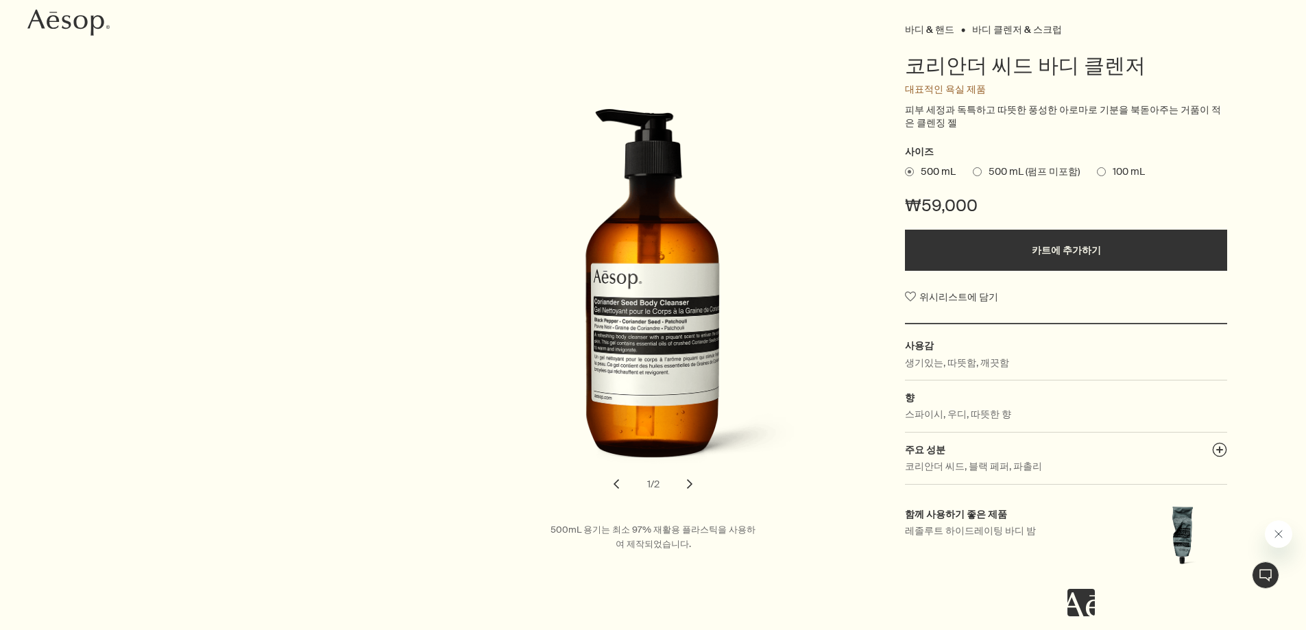
scroll to position [206, 0]
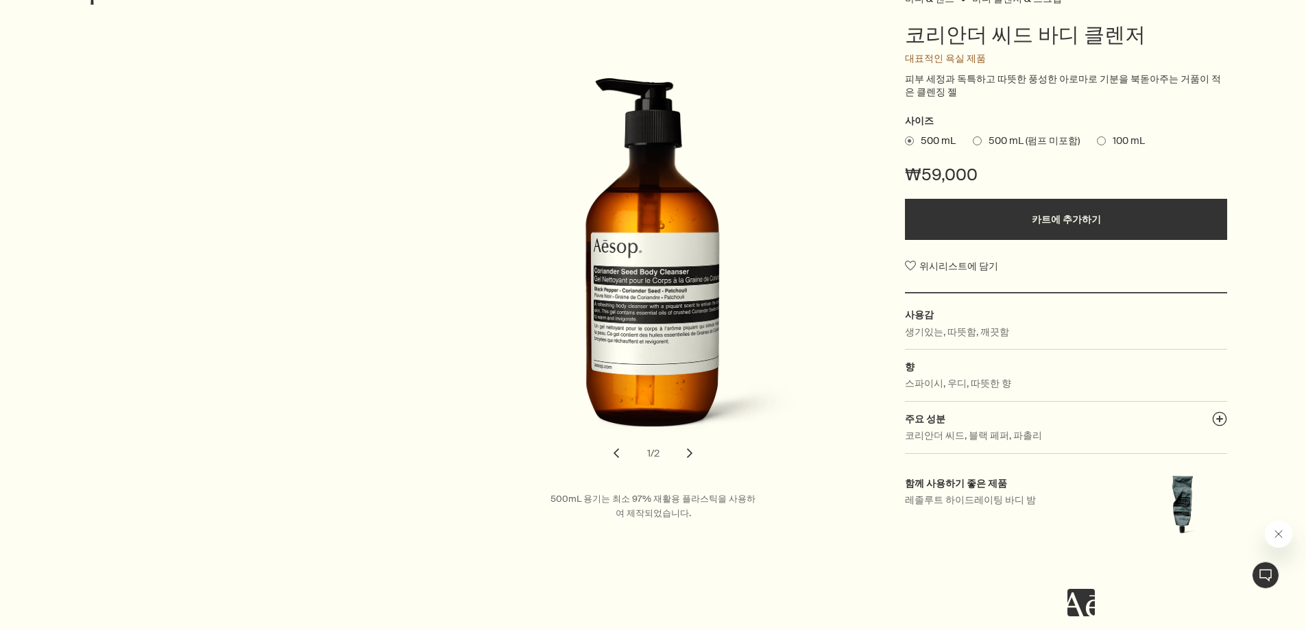
click at [690, 459] on button "chevron" at bounding box center [690, 453] width 30 height 30
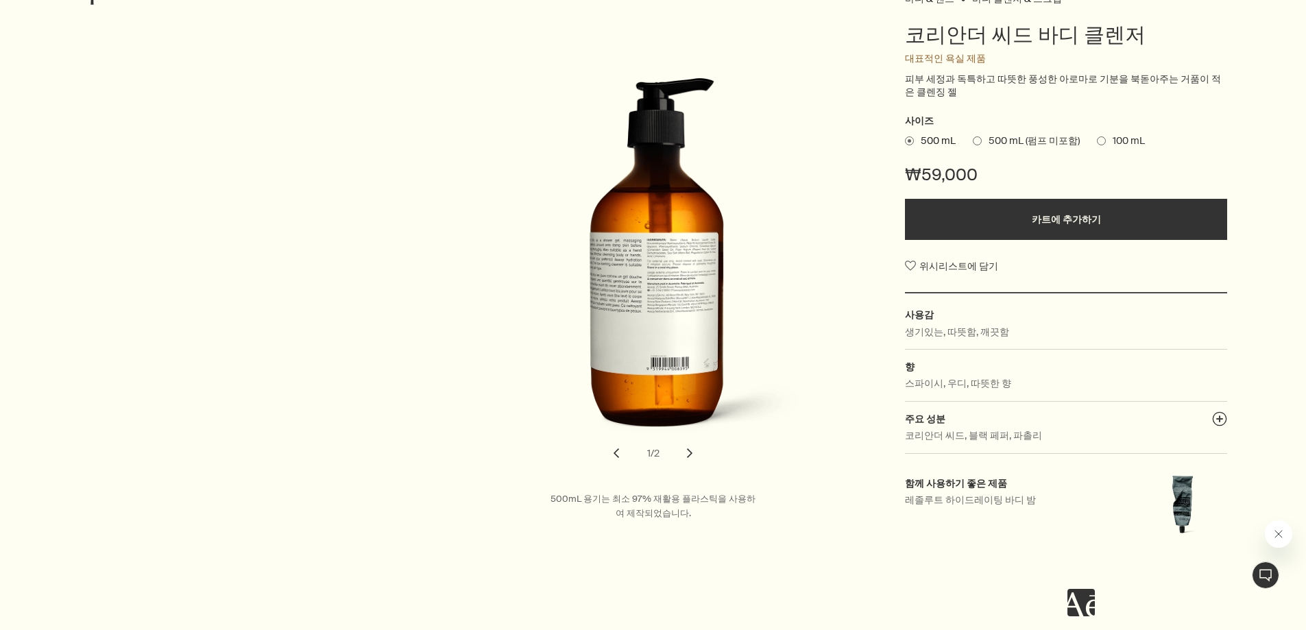
scroll to position [0, 0]
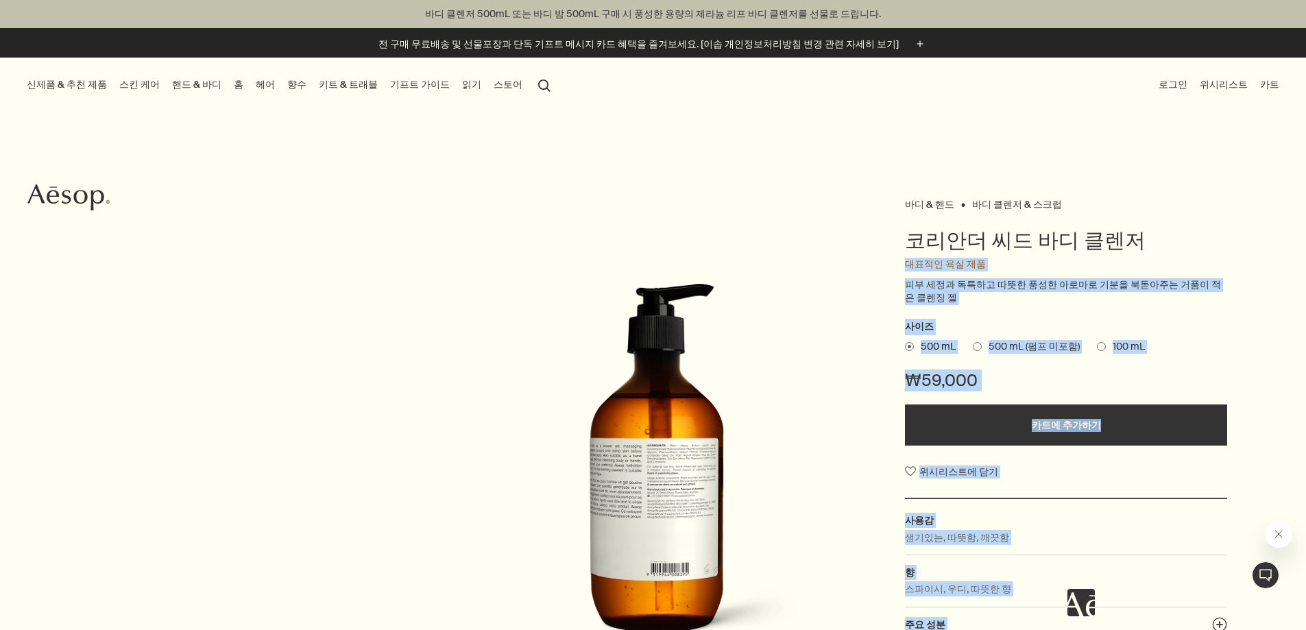
drag, startPoint x: 1123, startPoint y: 237, endPoint x: 1082, endPoint y: 3, distance: 237.2
click at [758, 214] on div "바디 & 핸드 바디 클렌저 & 스크럽 코리안더 씨드 바디 클렌저 대표적인 욕실 제품 피부 세정과 독특하고 따뜻한 풍성한 아로마로 기분을 북돋아…" at bounding box center [653, 479] width 1306 height 568
click at [1137, 240] on h1 "코리안더 씨드 바디 클렌저" at bounding box center [1066, 240] width 322 height 27
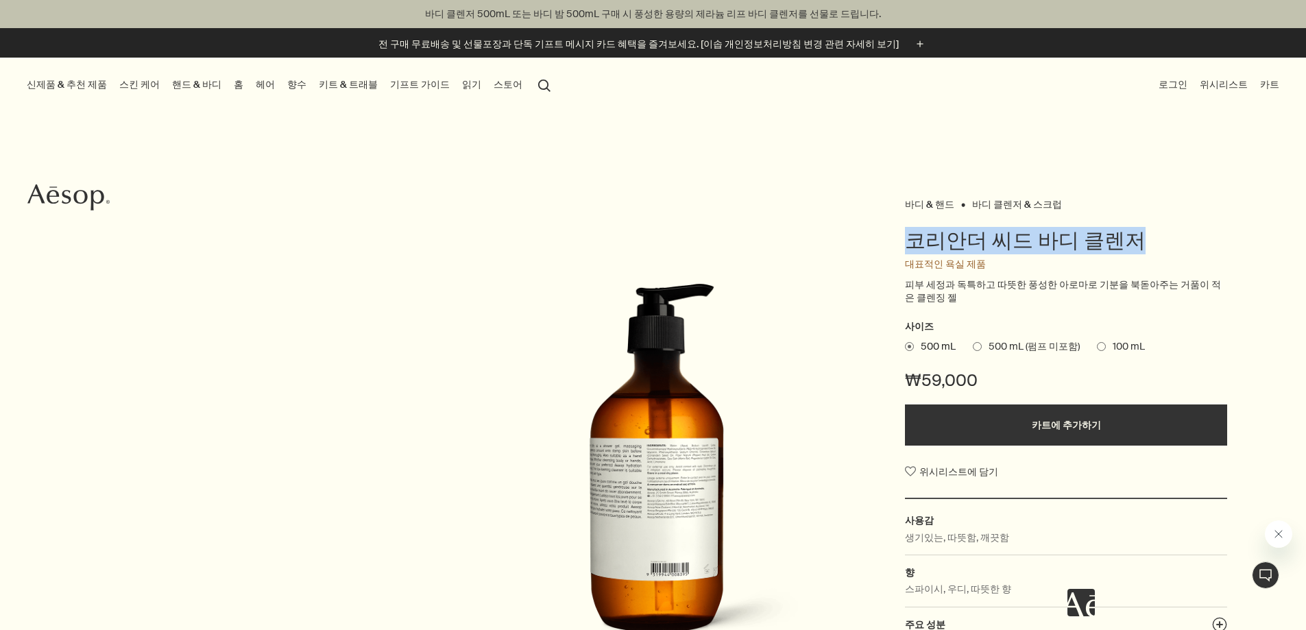
drag, startPoint x: 900, startPoint y: 244, endPoint x: 1155, endPoint y: 216, distance: 256.6
click at [1155, 214] on div "바디 & 핸드 바디 클렌저 & 스크럽 코리안더 씨드 바디 클렌저 대표적인 욕실 제품 피부 세정과 독특하고 따뜻한 풍성한 아로마로 기분을 북돋아…" at bounding box center [653, 479] width 1306 height 568
click at [1159, 215] on div "바디 & 핸드 바디 클렌저 & 스크럽 코리안더 씨드 바디 클렌저 대표적인 욕실 제품 피부 세정과 독특하고 따뜻한 풍성한 아로마로 기분을 북돋아…" at bounding box center [1068, 479] width 326 height 568
click at [1159, 233] on h1 "코리안더 씨드 바디 클렌저" at bounding box center [1066, 240] width 322 height 27
click at [1151, 242] on h1 "코리안더 씨드 바디 클렌저" at bounding box center [1066, 240] width 322 height 27
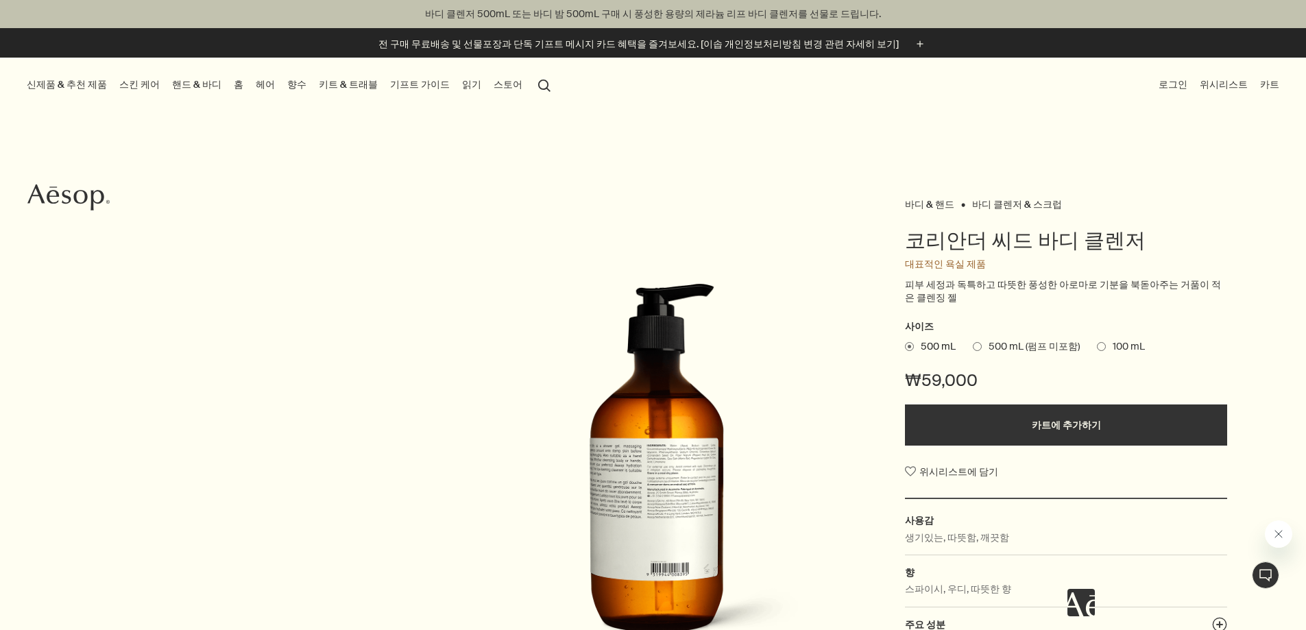
click at [1151, 242] on h1 "코리안더 씨드 바디 클렌저" at bounding box center [1066, 240] width 322 height 27
drag, startPoint x: 925, startPoint y: 241, endPoint x: 1136, endPoint y: 237, distance: 210.5
click at [1136, 237] on div "바디 & 핸드 바디 클렌저 & 스크럽 코리안더 씨드 바디 클렌저 대표적인 욕실 제품 피부 세정과 독특하고 따뜻한 풍성한 아로마로 기분을 북돋아…" at bounding box center [653, 479] width 1306 height 568
copy h1 "코리안더 씨드 바디 클렌저"
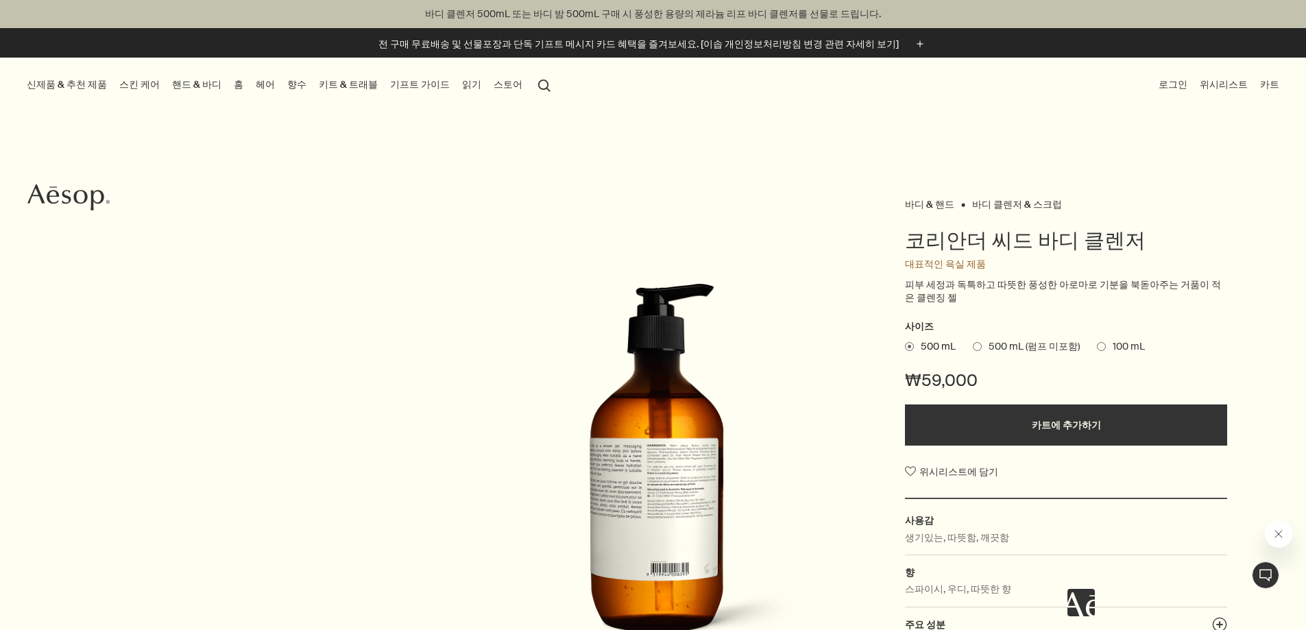
click at [363, 196] on div "바디 & 핸드 바디 클렌저 & 스크럽 코리안더 씨드 바디 클렌저 대표적인 욕실 제품 피부 세정과 독특하고 따뜻한 풍성한 아로마로 기분을 북돋아…" at bounding box center [653, 479] width 1306 height 568
click at [205, 83] on link "핸드 & 바디" at bounding box center [196, 84] width 55 height 19
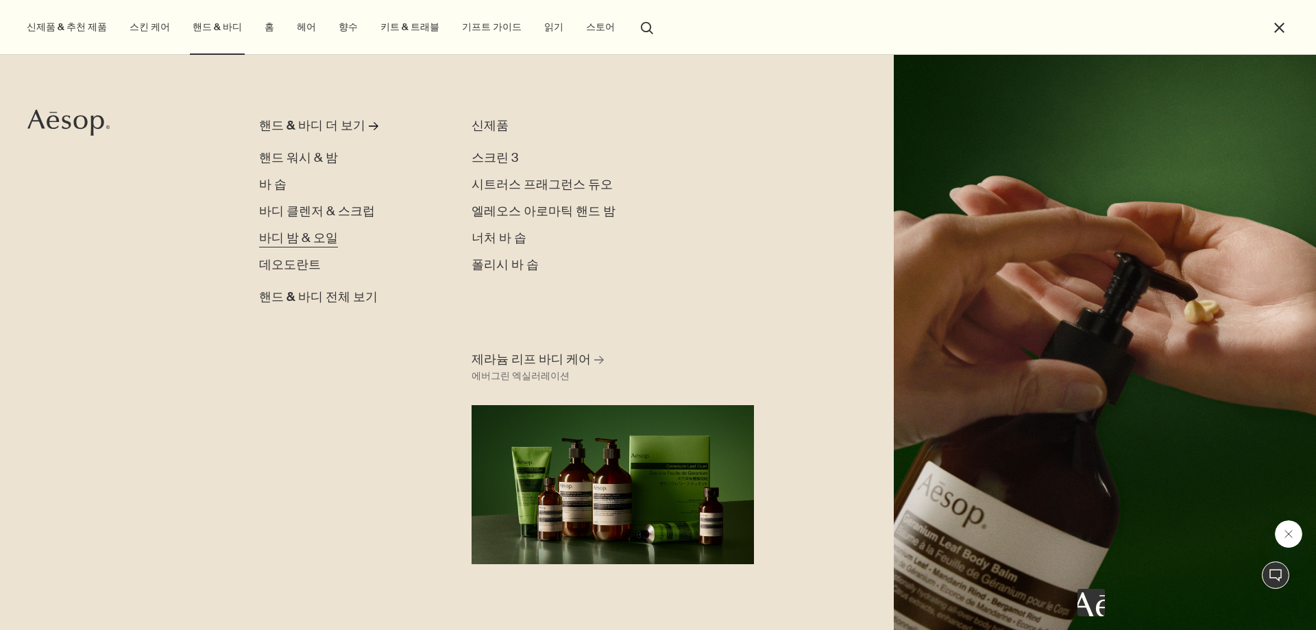
click at [304, 241] on span "바디 밤 & 오일" at bounding box center [298, 238] width 79 height 16
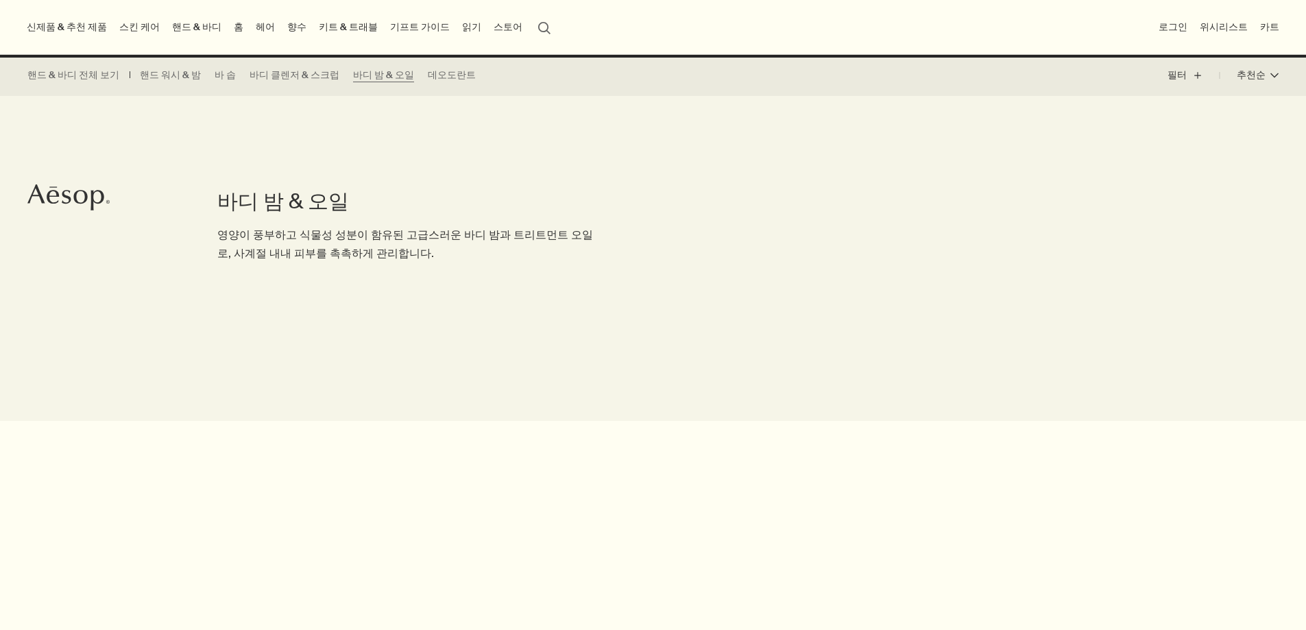
scroll to position [439, 0]
